Goal: Transaction & Acquisition: Purchase product/service

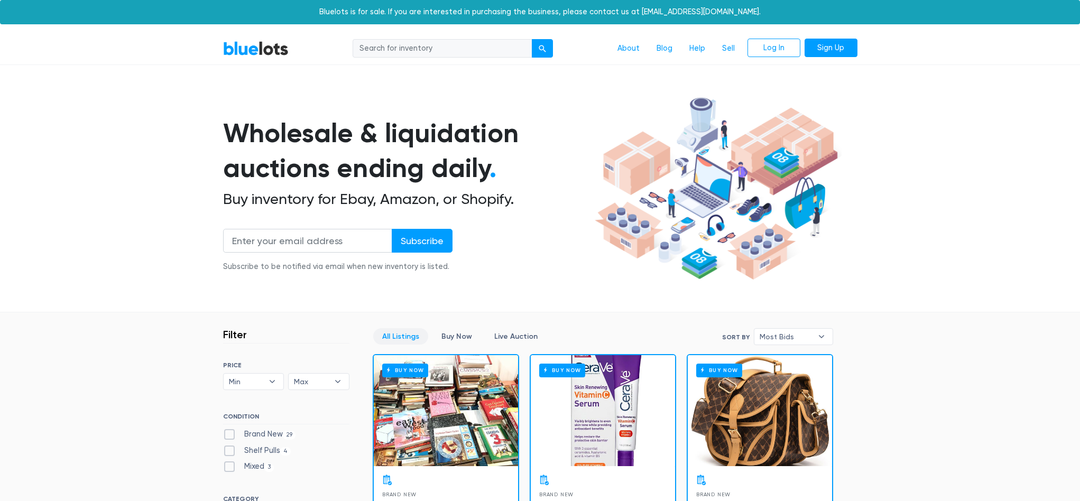
scroll to position [3, 0]
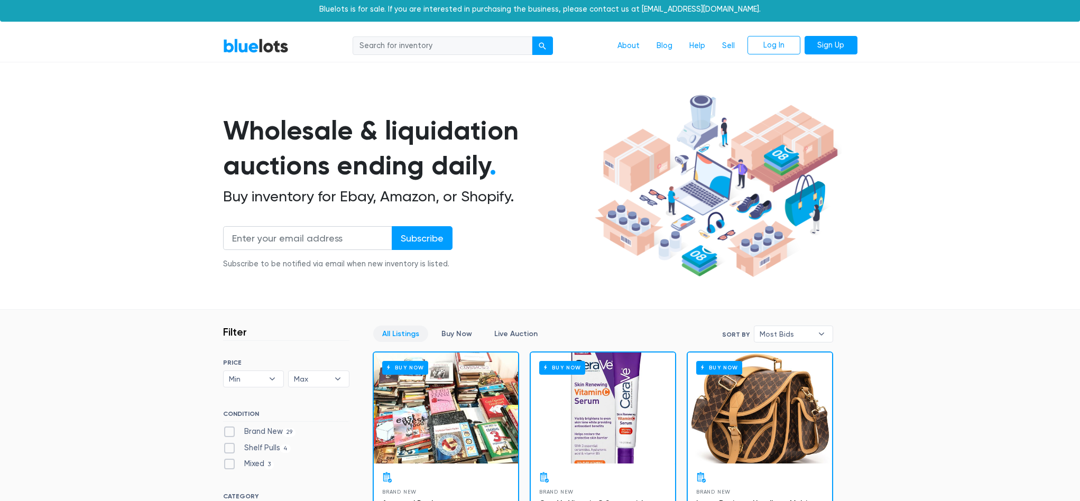
click at [403, 48] on input "search" at bounding box center [443, 45] width 180 height 19
type input "mini chainsaw"
click at [542, 45] on button "submit" at bounding box center [542, 45] width 21 height 19
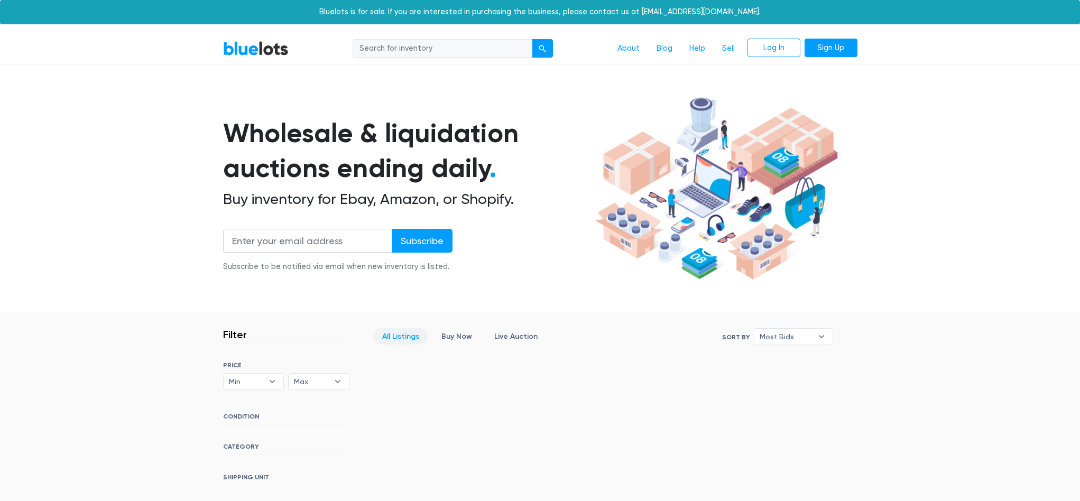
click at [429, 46] on input "search" at bounding box center [443, 48] width 180 height 19
type input "chainsaw"
click at [542, 48] on button "submit" at bounding box center [542, 48] width 21 height 19
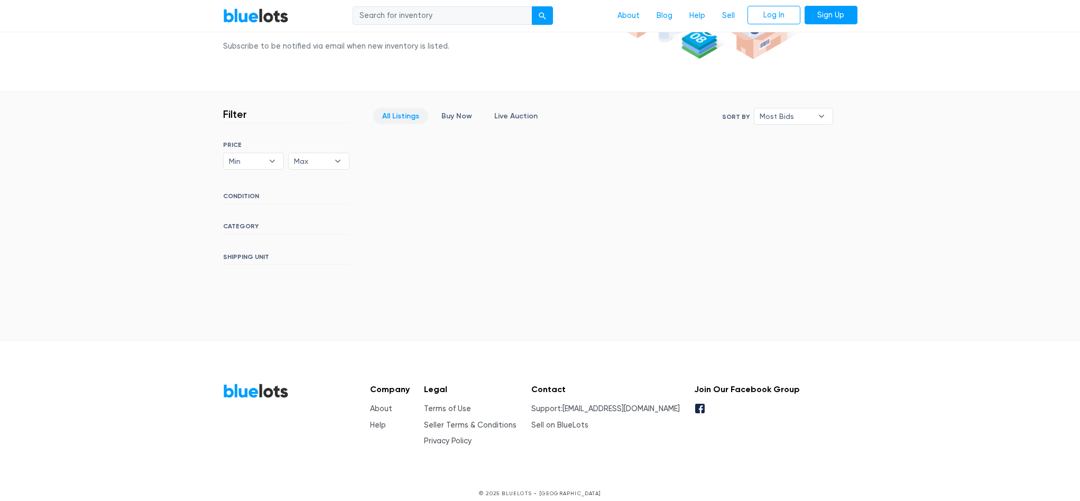
scroll to position [222, 0]
